Goal: Transaction & Acquisition: Purchase product/service

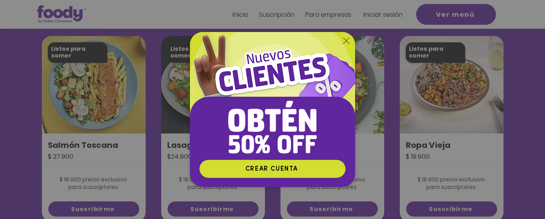
click at [348, 44] on img "Nuevos suscriptores 50% off" at bounding box center [272, 95] width 165 height 127
click at [347, 40] on icon "Volver al sitio" at bounding box center [346, 41] width 6 height 6
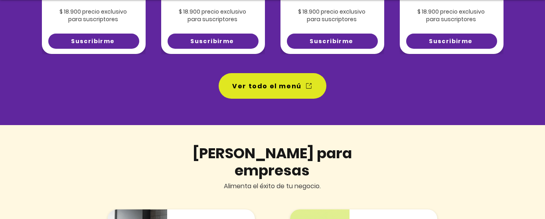
scroll to position [733, 0]
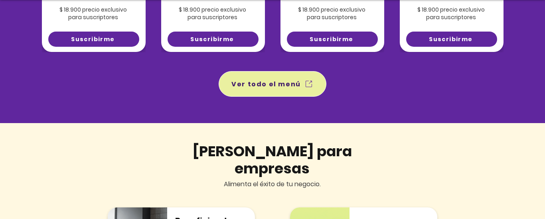
click at [262, 87] on span "Ver todo el menú" at bounding box center [266, 84] width 69 height 10
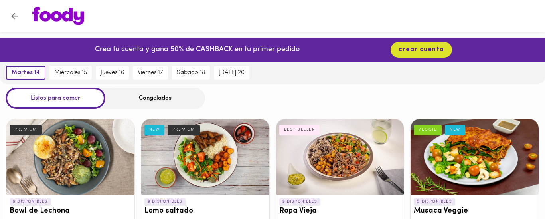
click at [266, 124] on div at bounding box center [205, 157] width 128 height 76
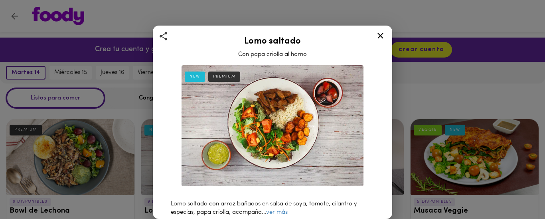
scroll to position [52, 0]
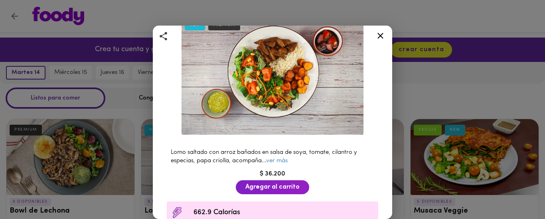
click at [380, 38] on icon at bounding box center [381, 36] width 10 height 10
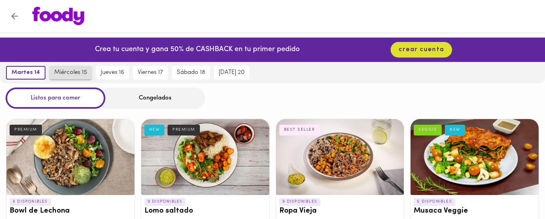
click at [80, 73] on span "miércoles 15" at bounding box center [70, 72] width 33 height 7
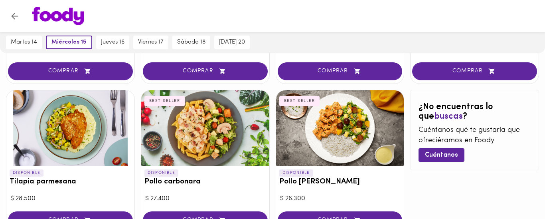
scroll to position [514, 0]
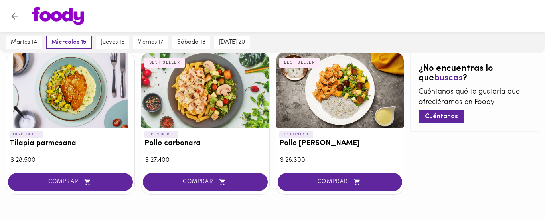
click at [178, 82] on div at bounding box center [205, 90] width 128 height 76
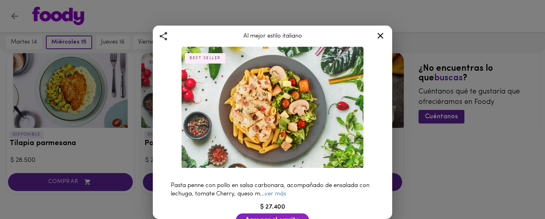
scroll to position [35, 0]
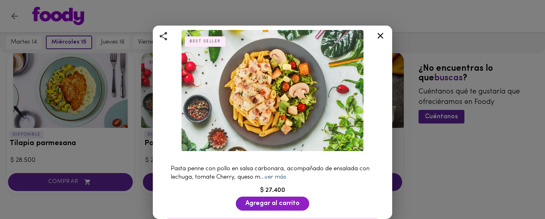
click at [274, 178] on link "ver más" at bounding box center [276, 177] width 22 height 6
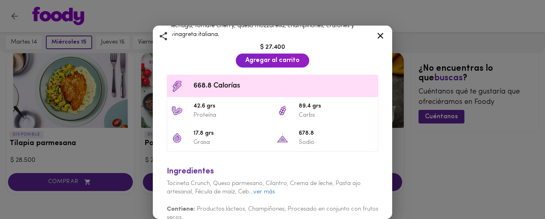
scroll to position [201, 0]
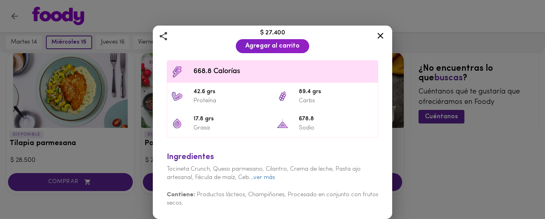
click at [379, 39] on icon at bounding box center [381, 36] width 10 height 10
